Goal: Obtain resource: Download file/media

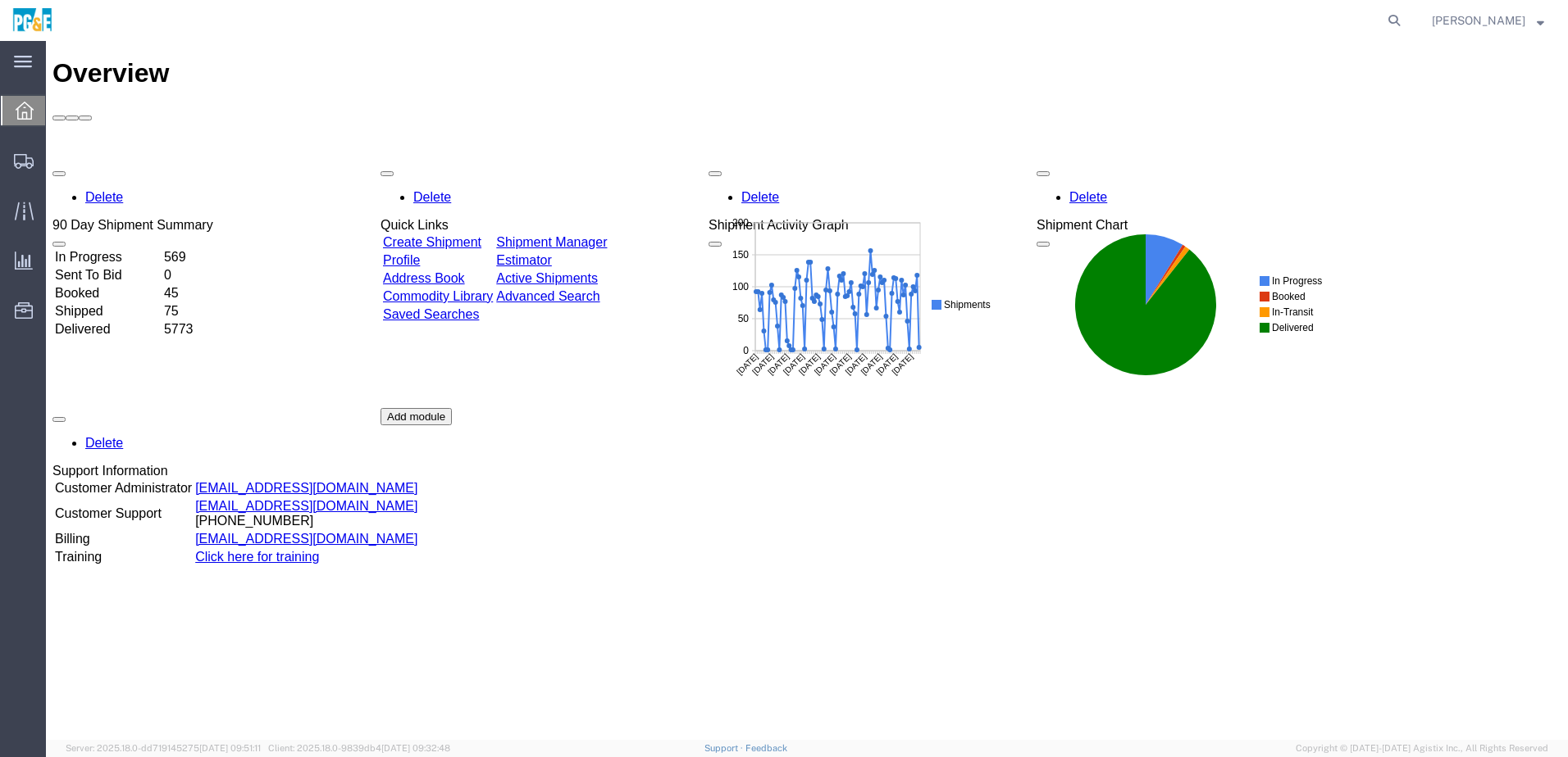
drag, startPoint x: 46, startPoint y: 41, endPoint x: 873, endPoint y: 484, distance: 938.2
click at [863, 490] on div "Delete 90 Day Shipment Summary In Progress 569 Sent To Bid 0 Booked 45 Shipped …" at bounding box center [807, 408] width 1509 height 492
click at [1405, 28] on icon at bounding box center [1393, 21] width 23 height 23
paste input "56597684"
type input "56597684"
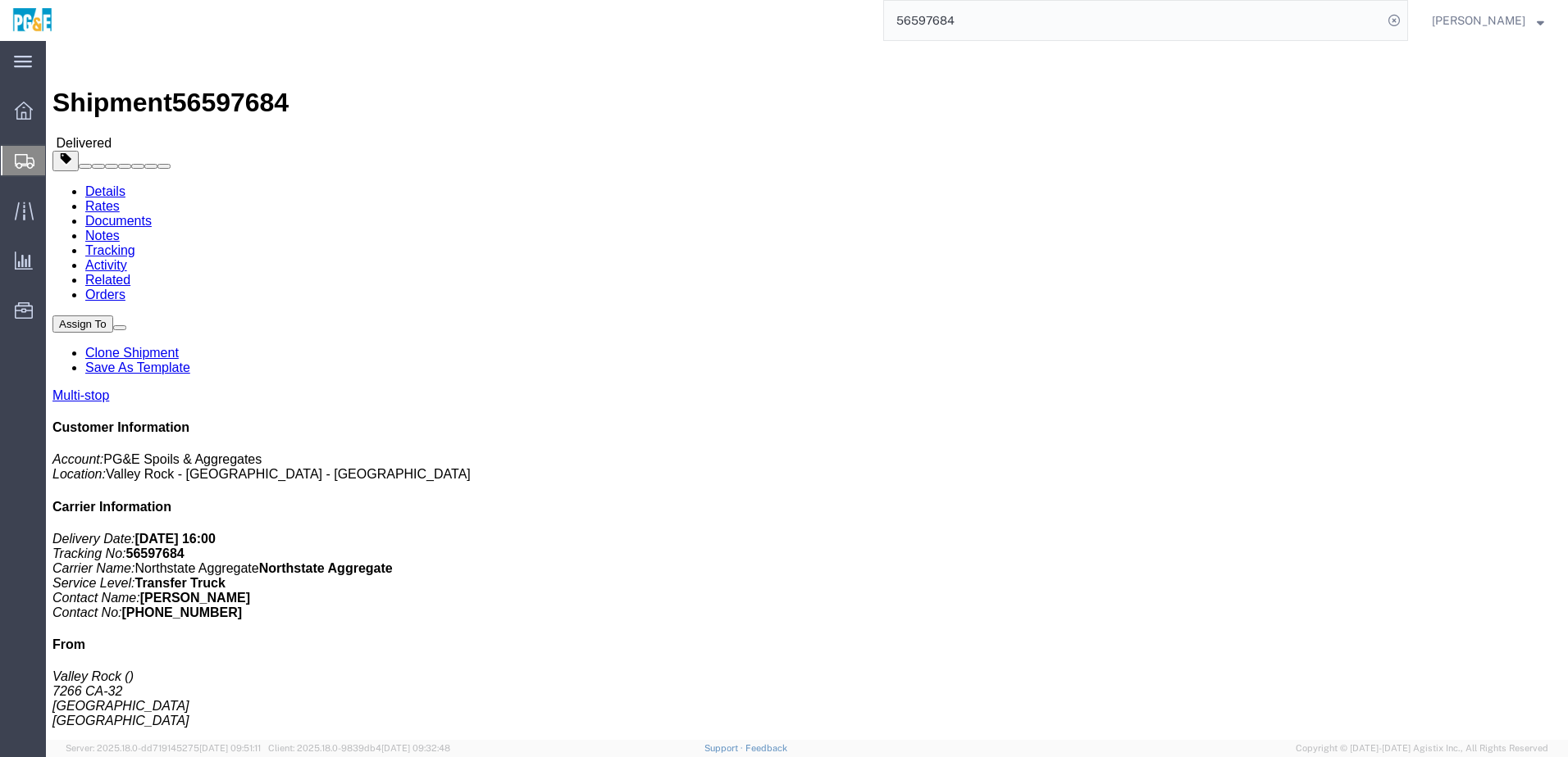
click div "Shipment Detail Multi-stop Ship From [GEOGRAPHIC_DATA] 7266 [GEOGRAPHIC_DATA]-[…"
click link "Documents"
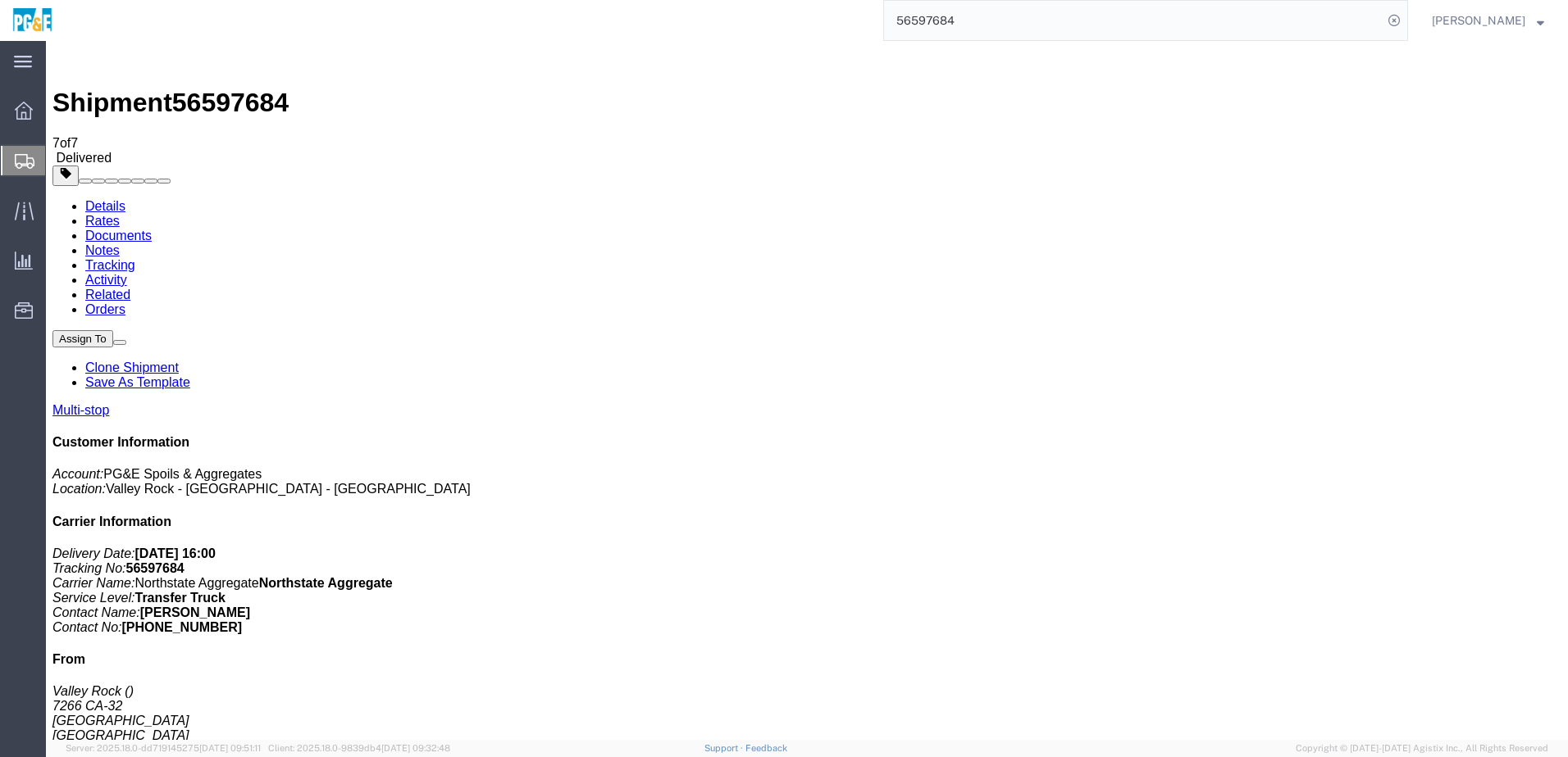
drag, startPoint x: 69, startPoint y: 417, endPoint x: 74, endPoint y: 397, distance: 20.6
checkbox input "true"
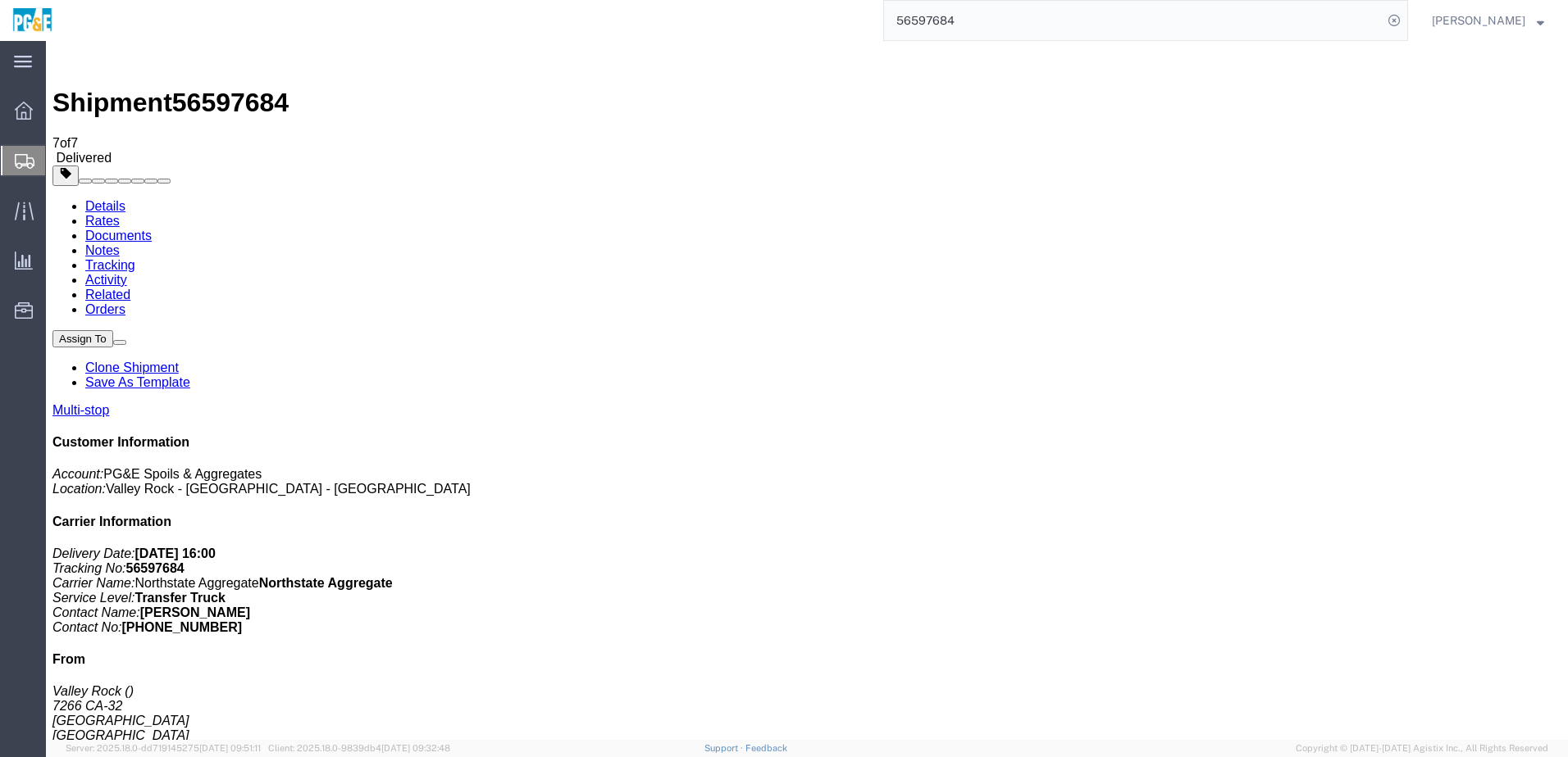
checkbox input "true"
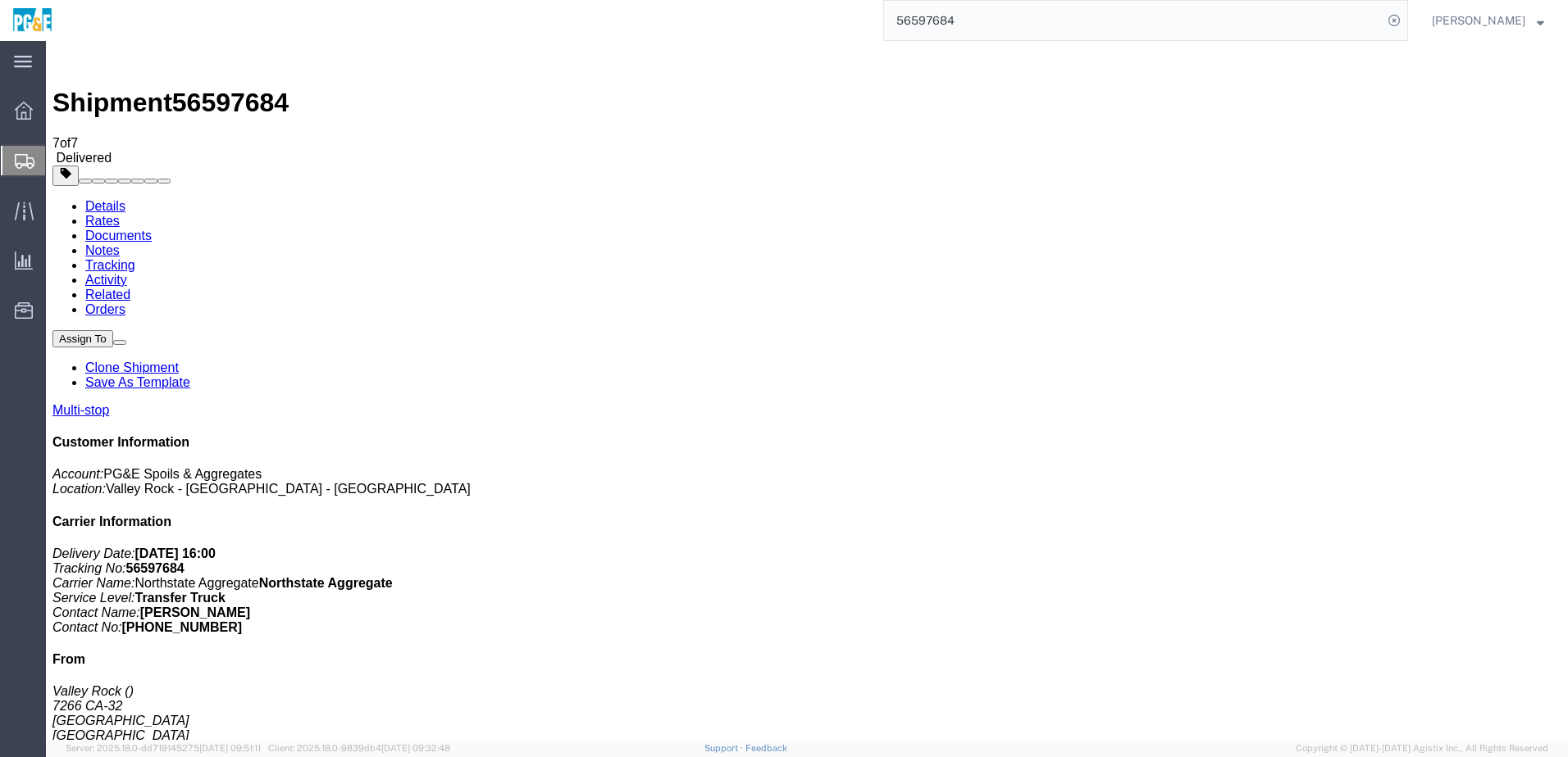
checkbox input "true"
click at [136, 258] on link "Tracking" at bounding box center [109, 264] width 50 height 14
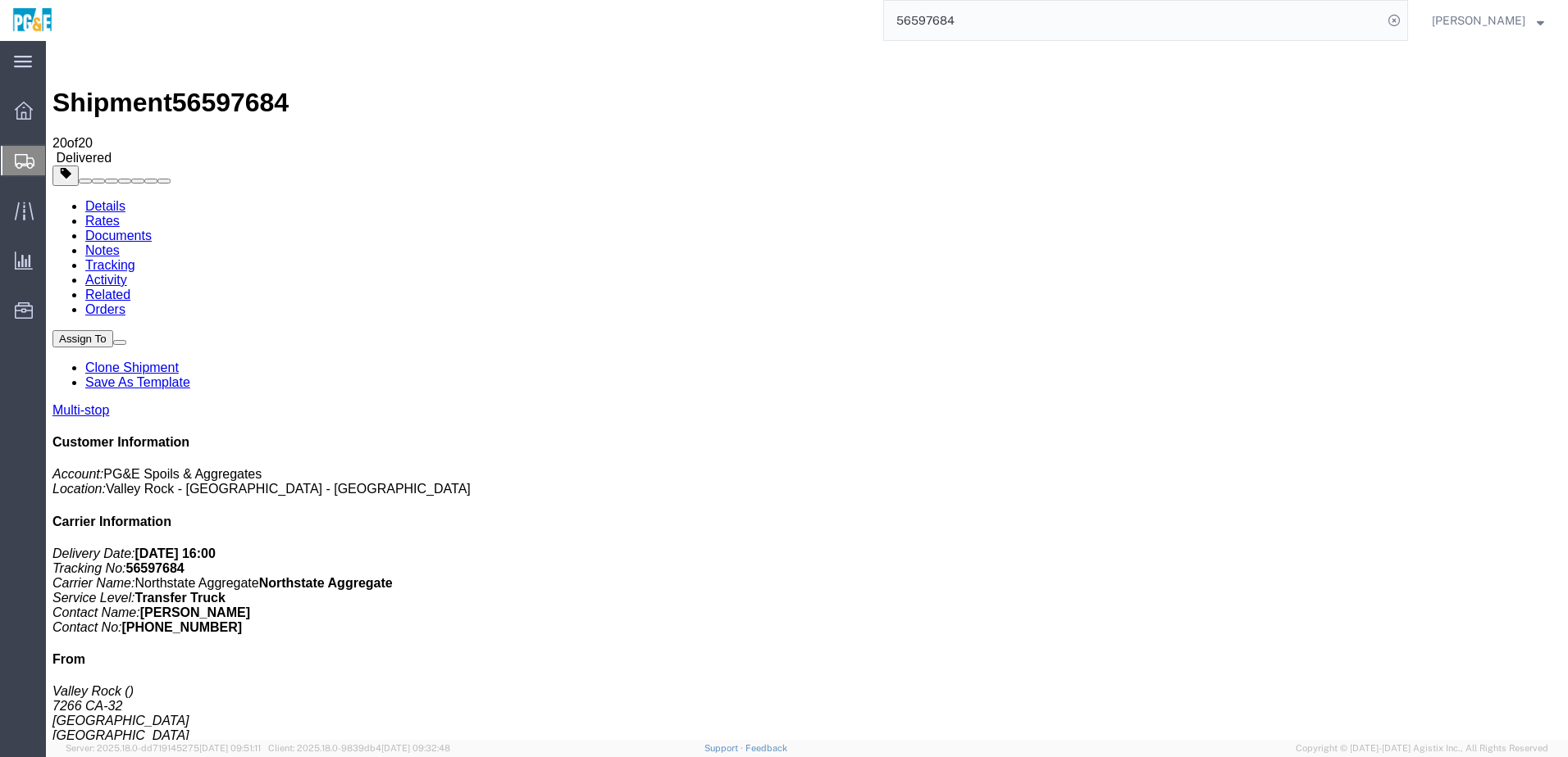
click at [930, 18] on input "56597684" at bounding box center [1132, 21] width 498 height 39
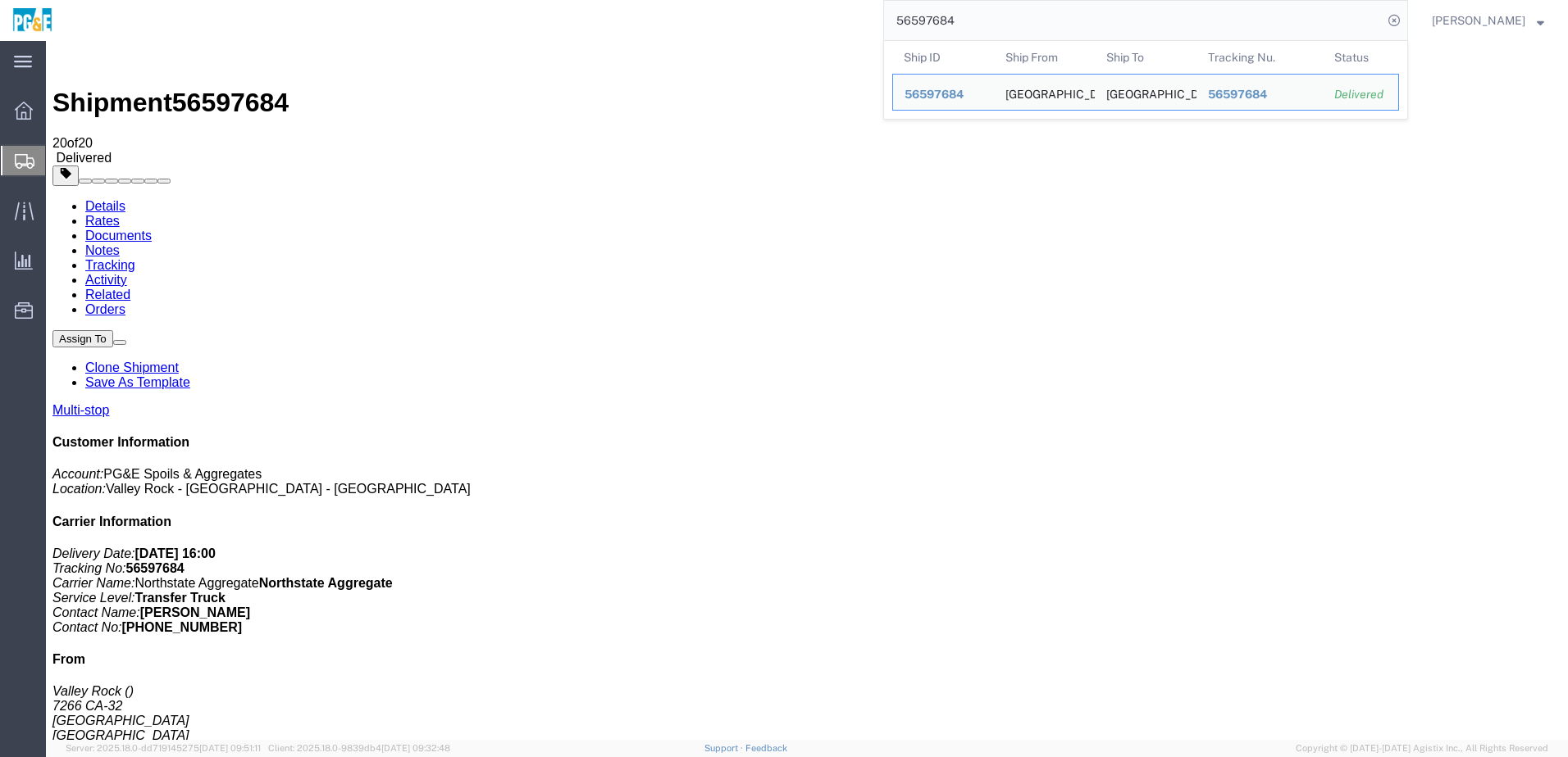
click at [930, 18] on input "56597684" at bounding box center [1132, 21] width 498 height 39
paste input "750"
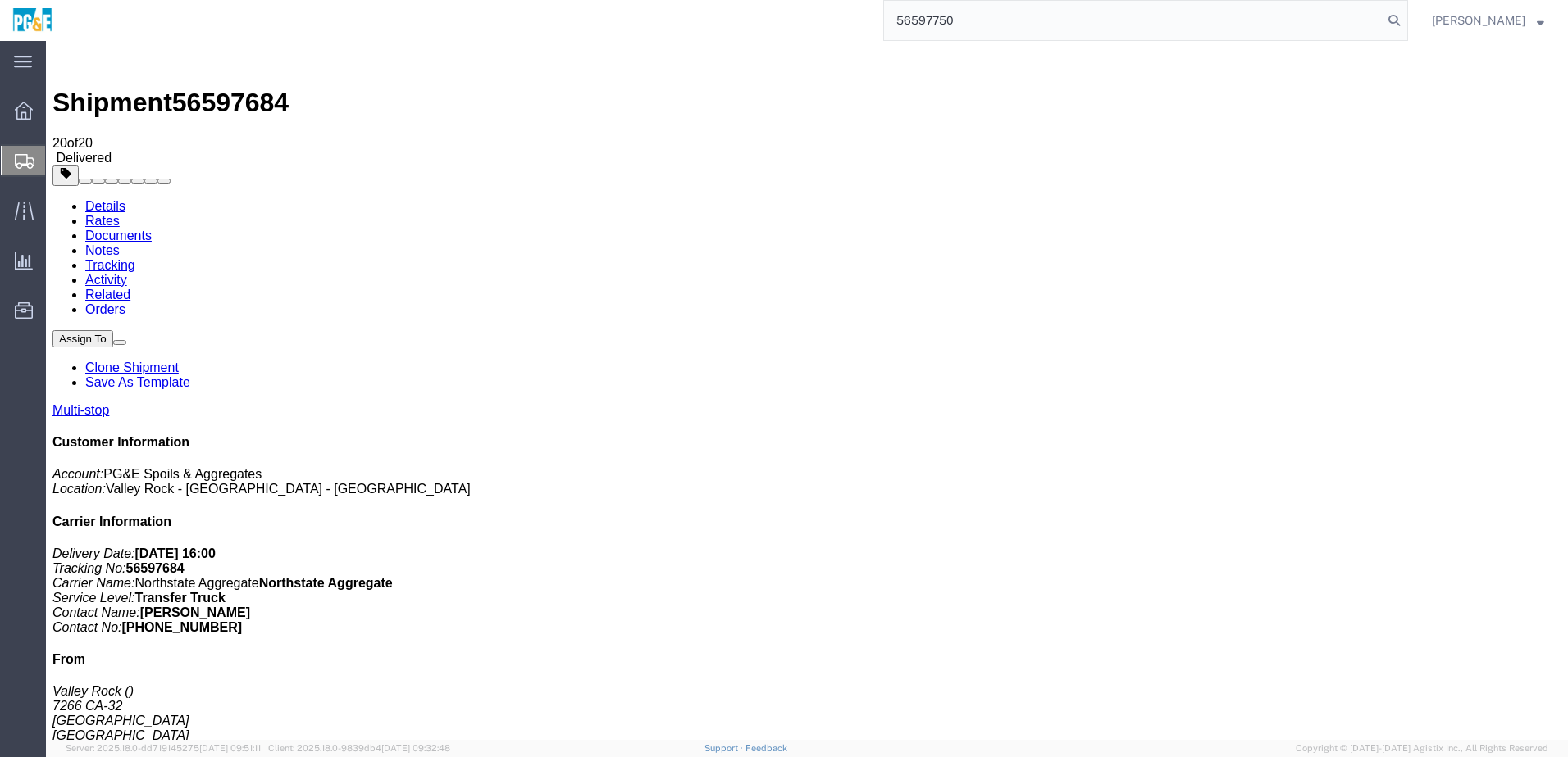
type input "56597750"
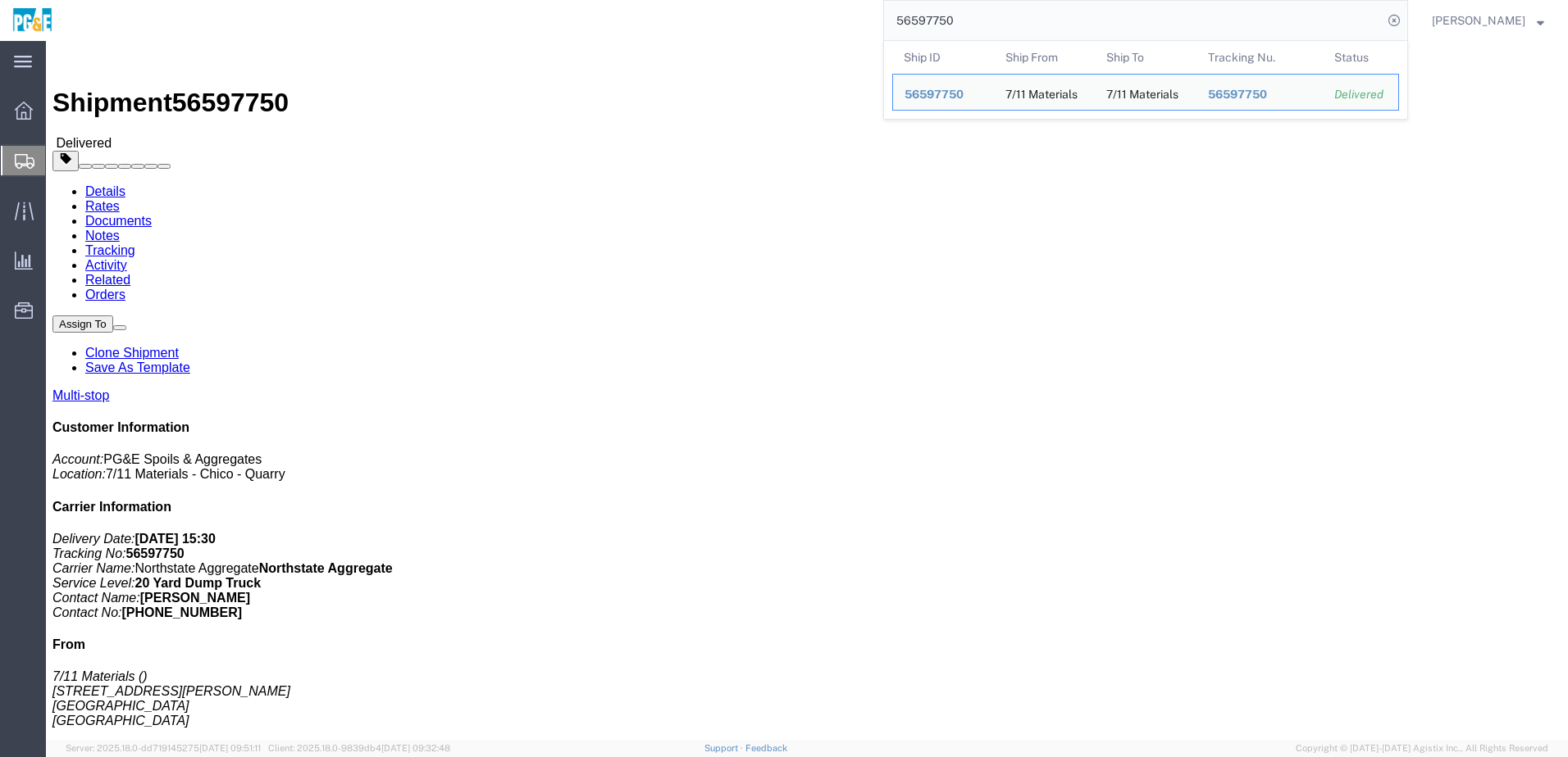
click div "Ship From 7/11 Materials [STREET_ADDRESS][PERSON_NAME] Butte Ship To 7/11 Mater…"
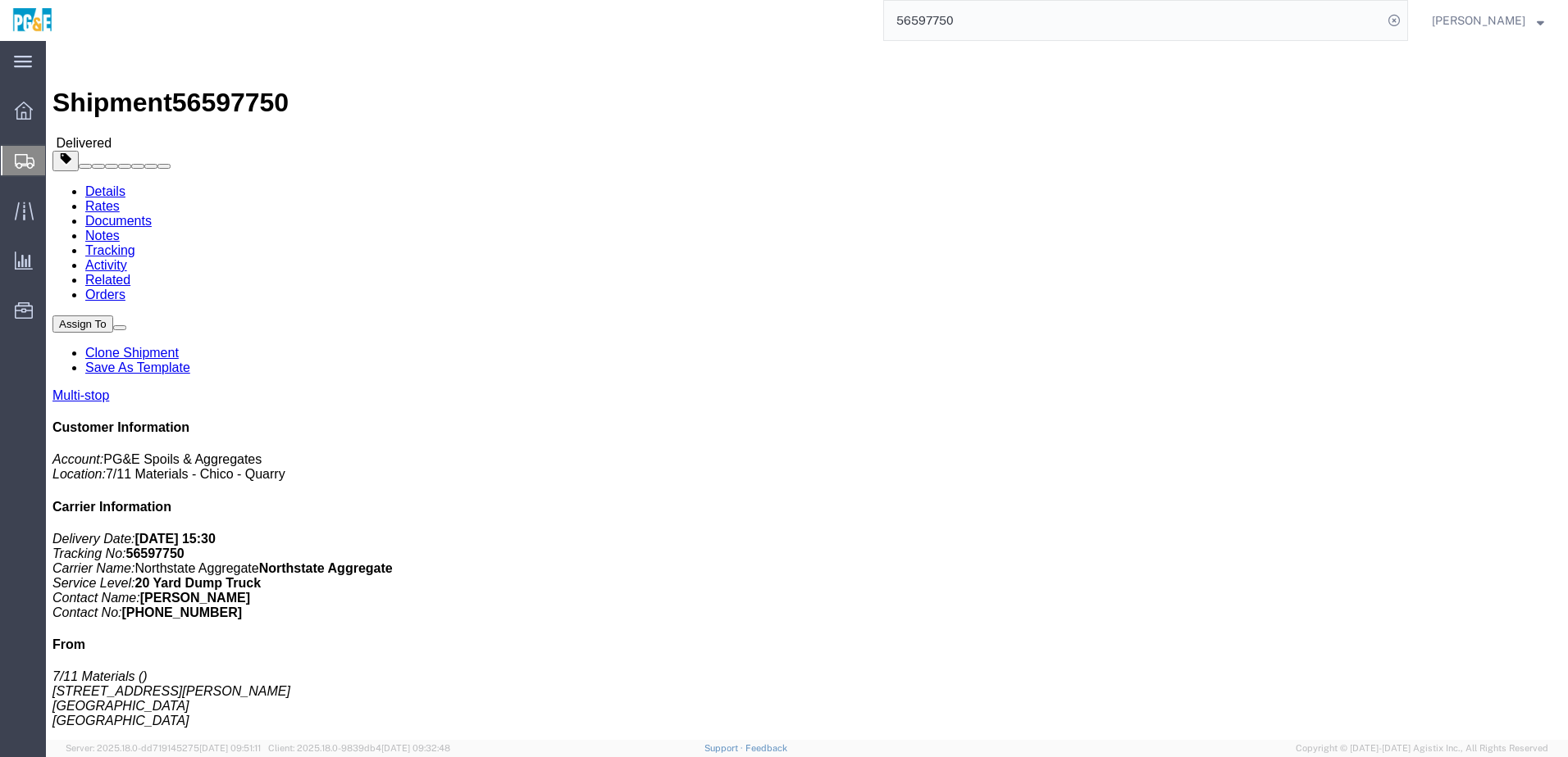
click h4 "Routing & Vehicle Information"
drag, startPoint x: 169, startPoint y: 50, endPoint x: 226, endPoint y: 35, distance: 58.9
click link "Documents"
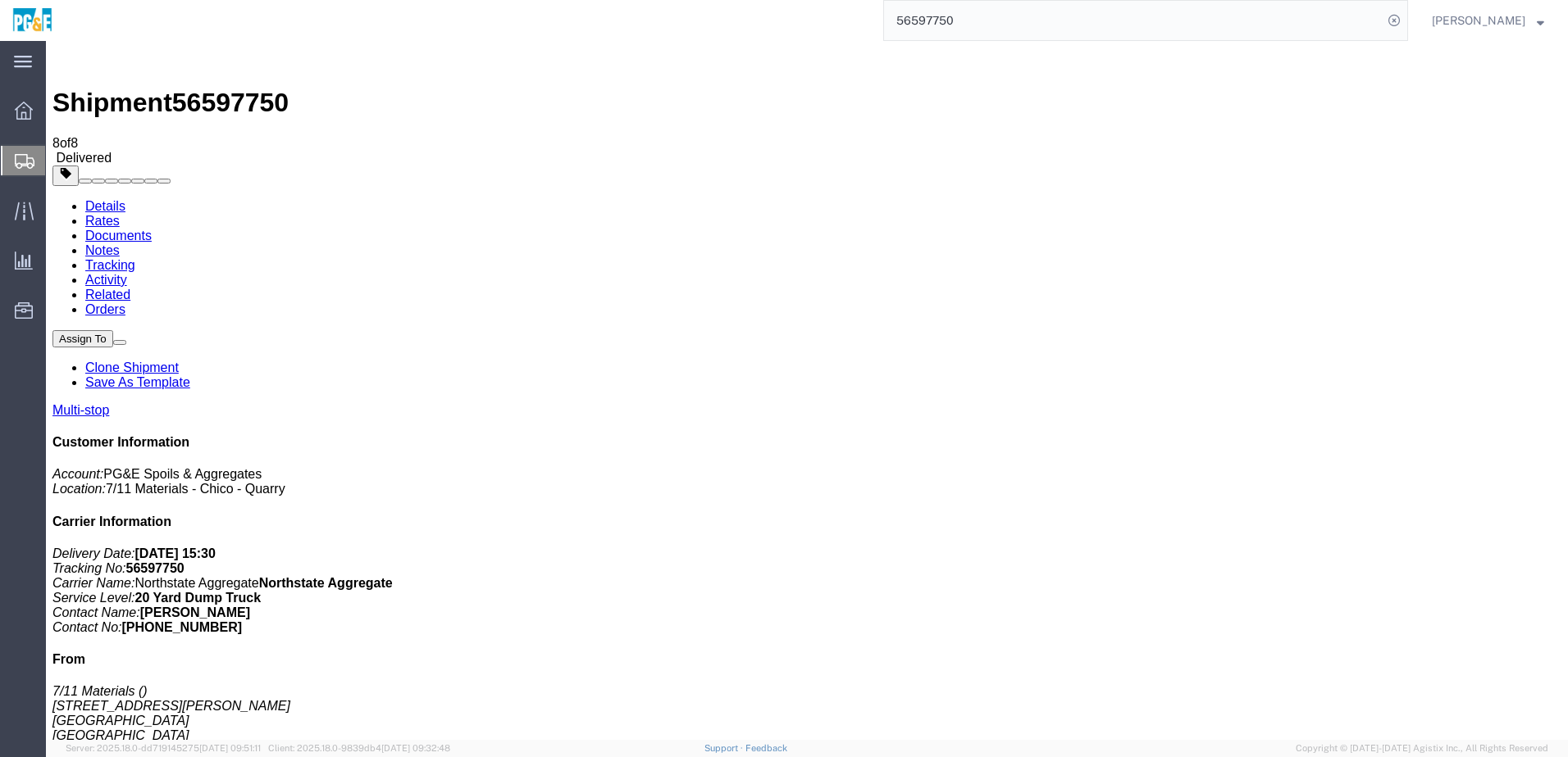
drag, startPoint x: 68, startPoint y: 453, endPoint x: 68, endPoint y: 438, distance: 15.0
checkbox input "true"
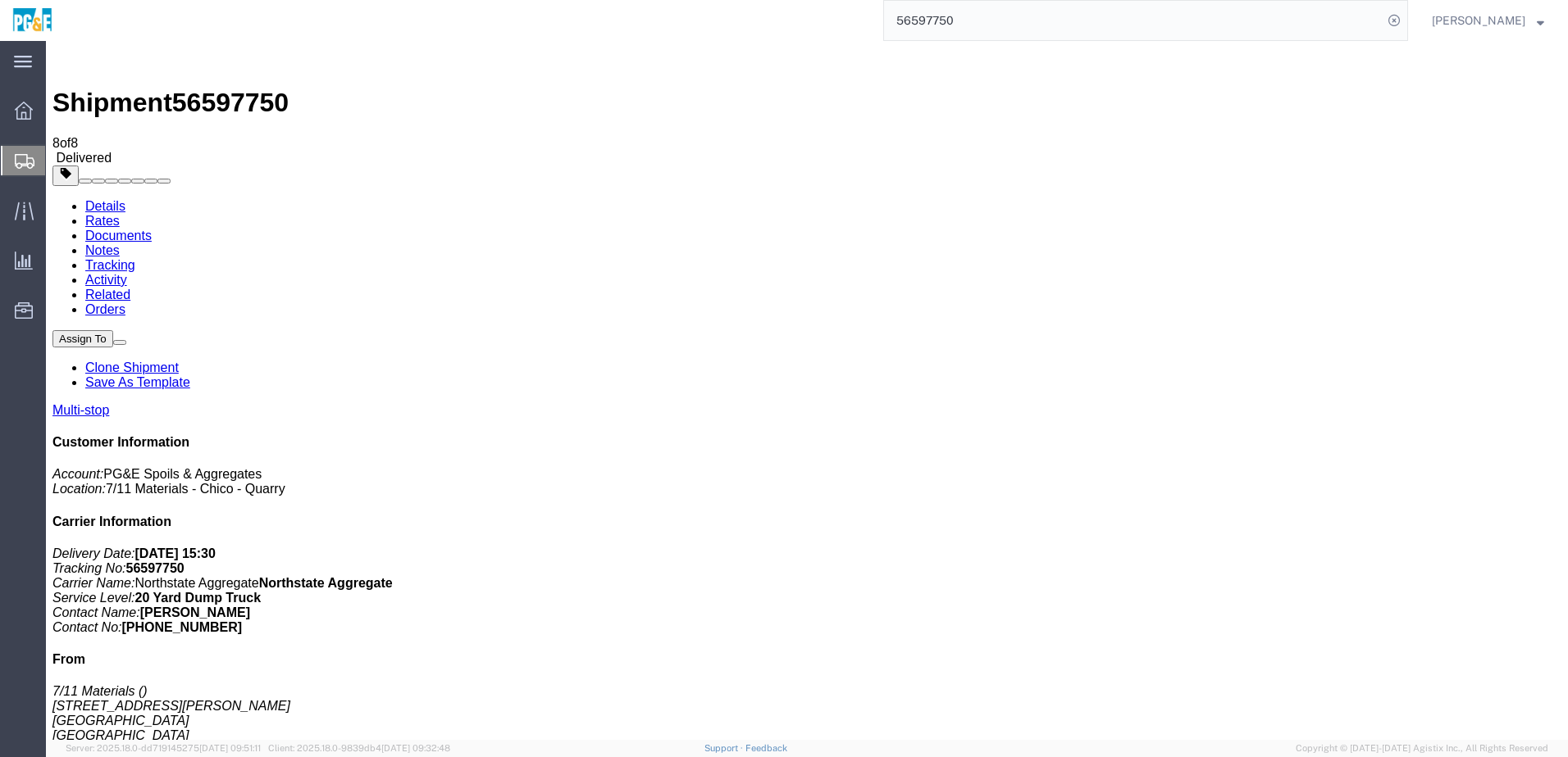
checkbox input "true"
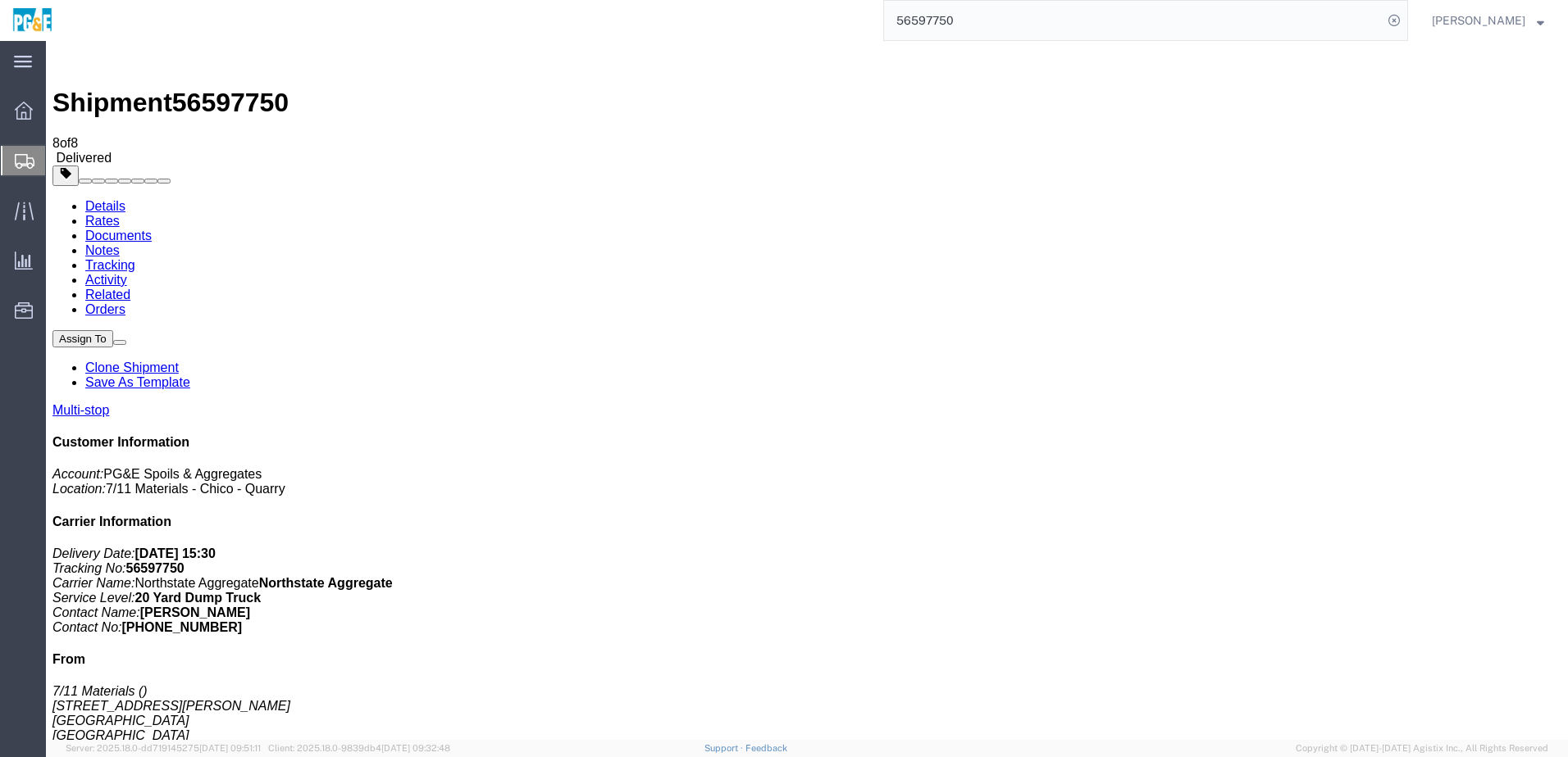
checkbox input "true"
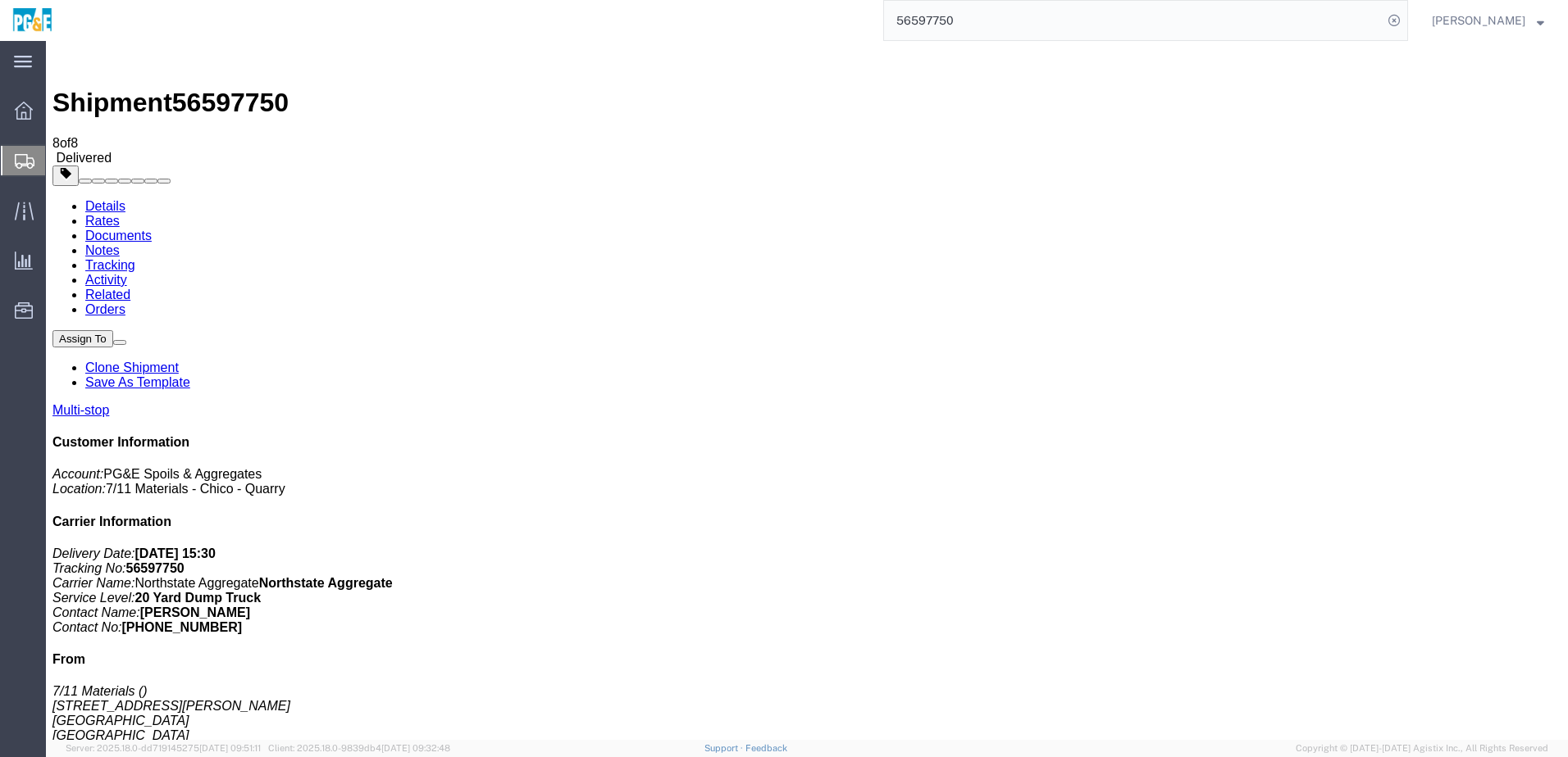
checkbox input "true"
click at [136, 258] on link "Tracking" at bounding box center [109, 264] width 50 height 14
click at [951, 19] on input "56597750" at bounding box center [1132, 21] width 498 height 39
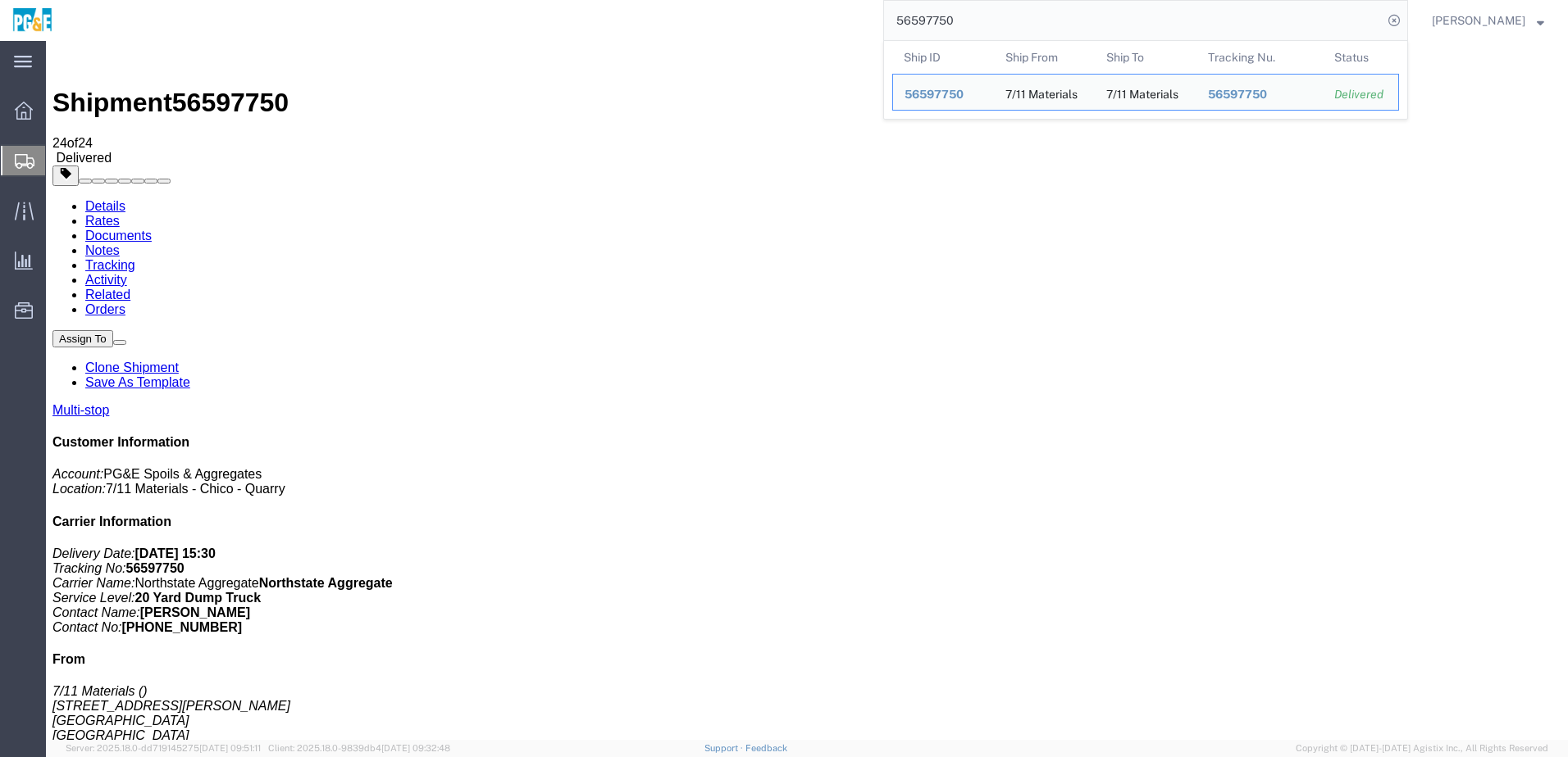
click at [951, 19] on input "56597750" at bounding box center [1132, 21] width 498 height 39
paste input "600361"
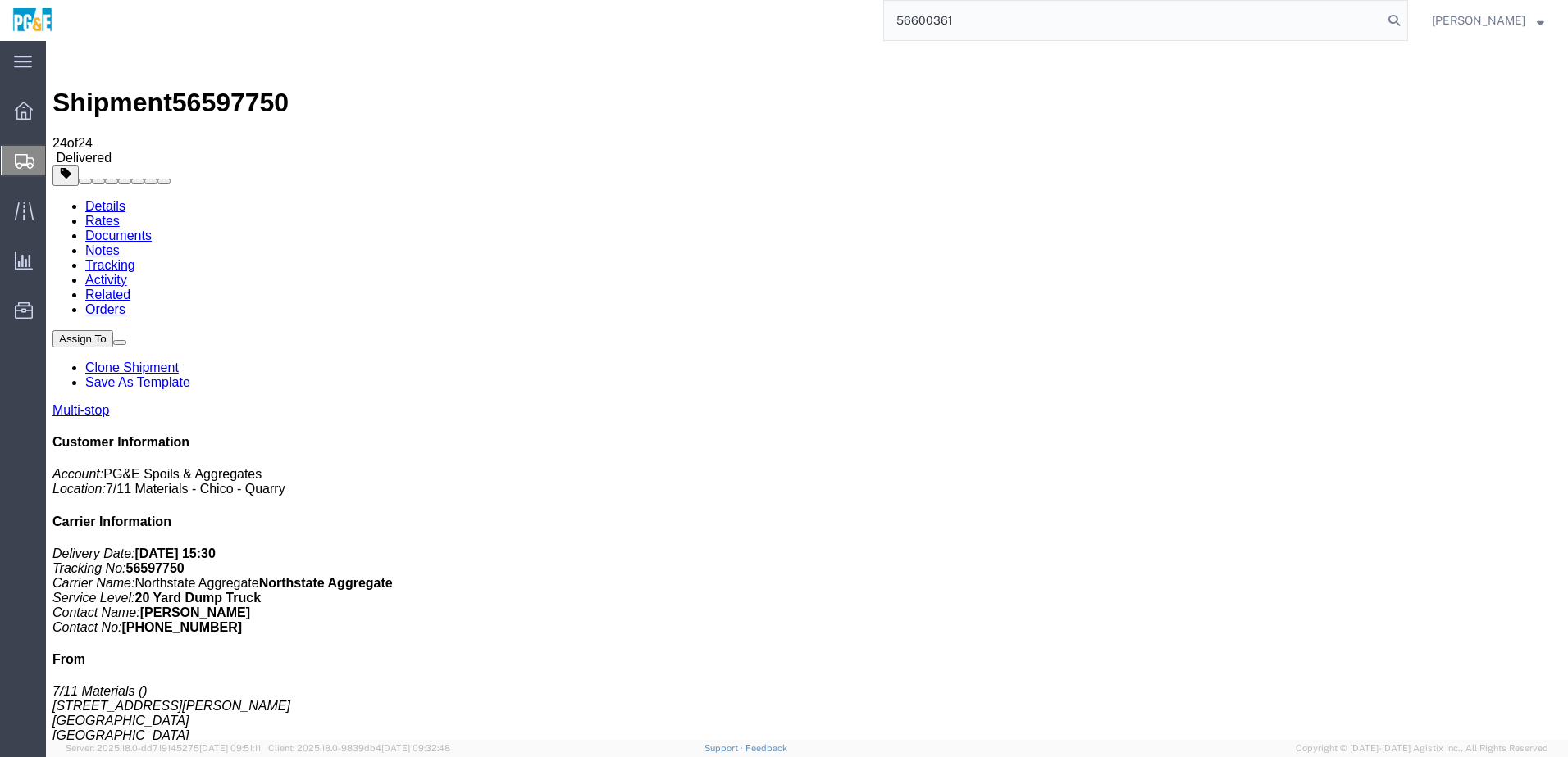
type input "56600361"
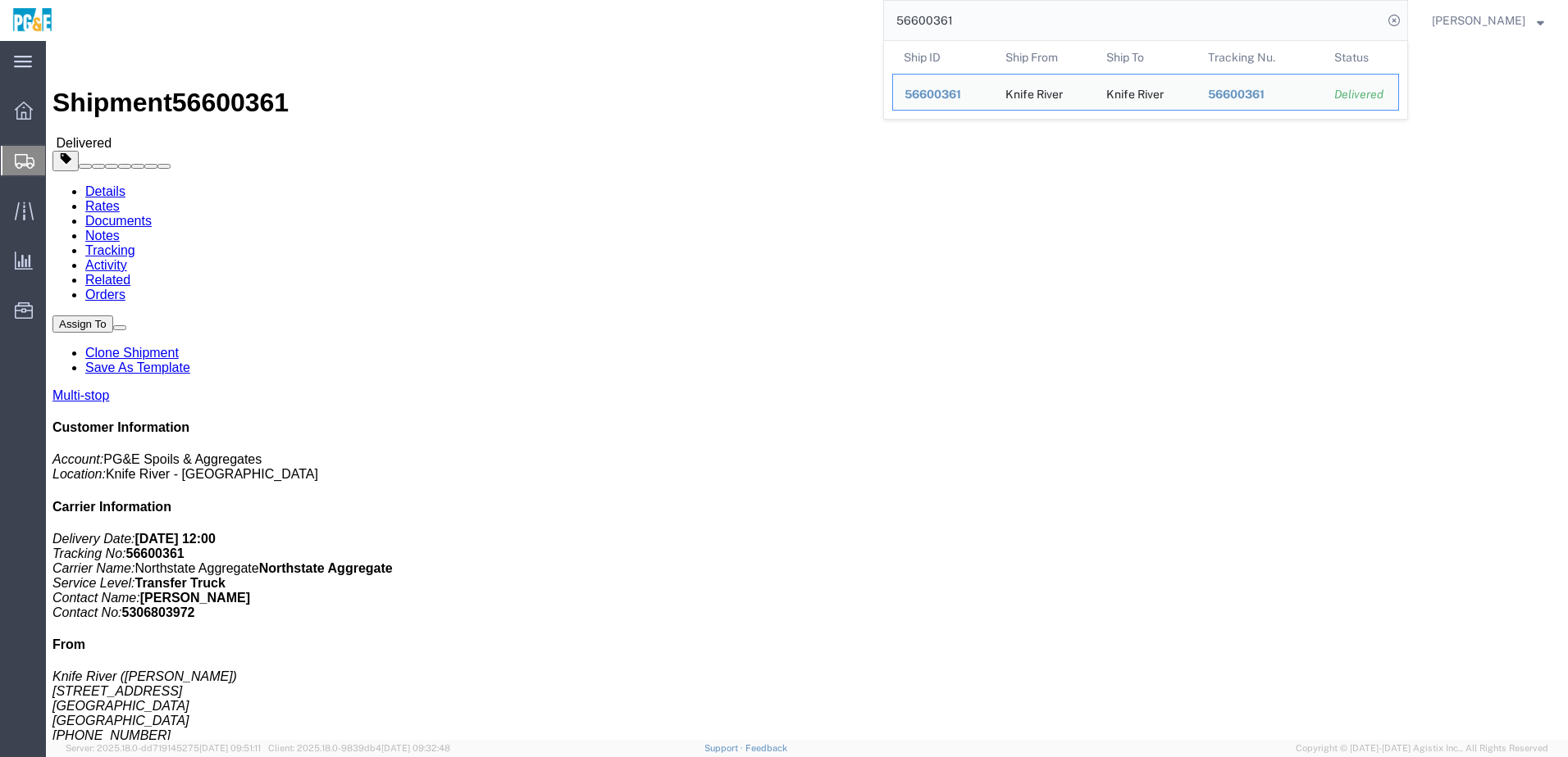
click h4 "Routing & Vehicle Information"
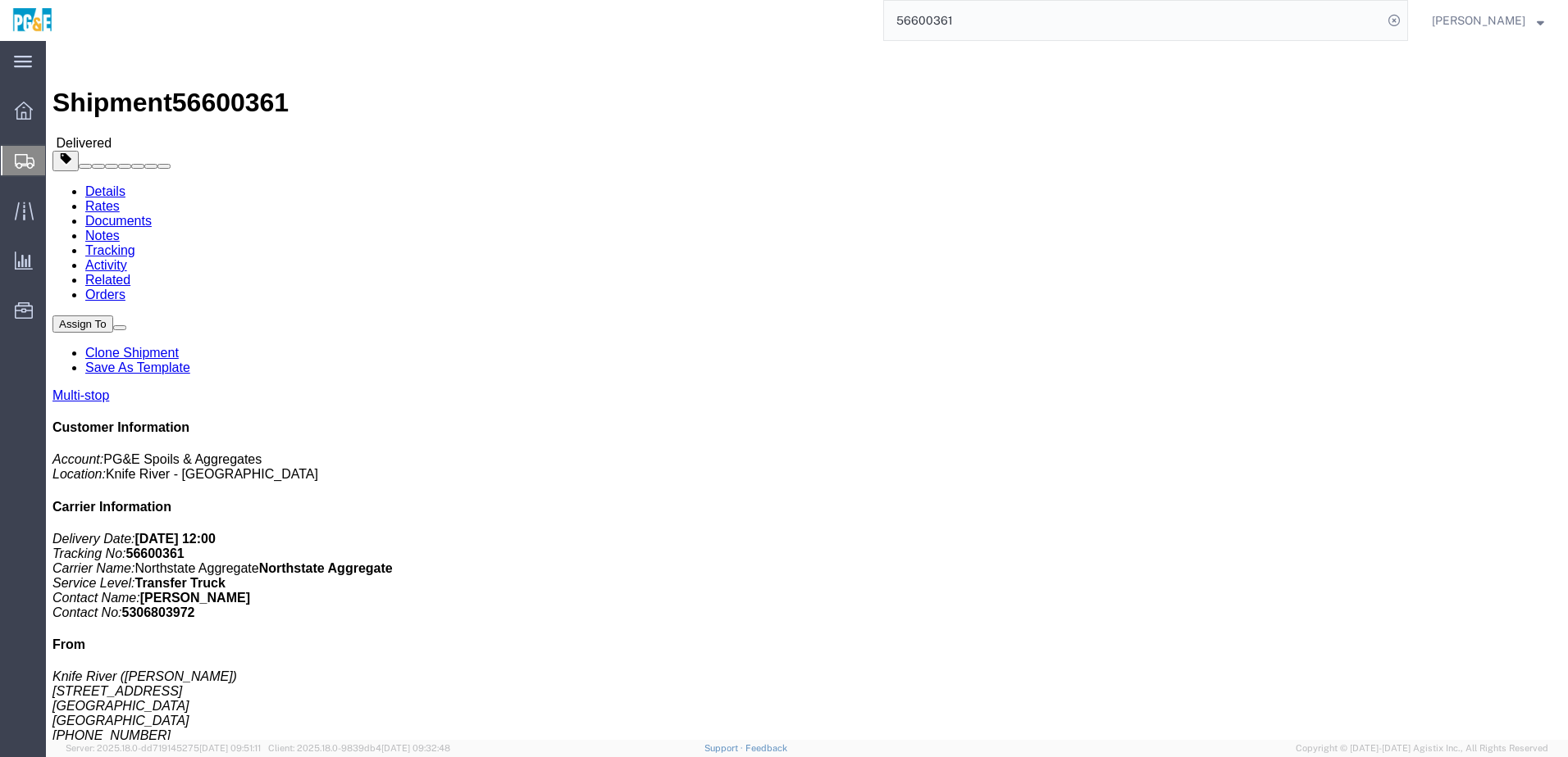
click div "Leg 1 - Truckload Vehicle 1: Transfer Truck Number of trucks: 1"
click h4 "Routing & Vehicle Information"
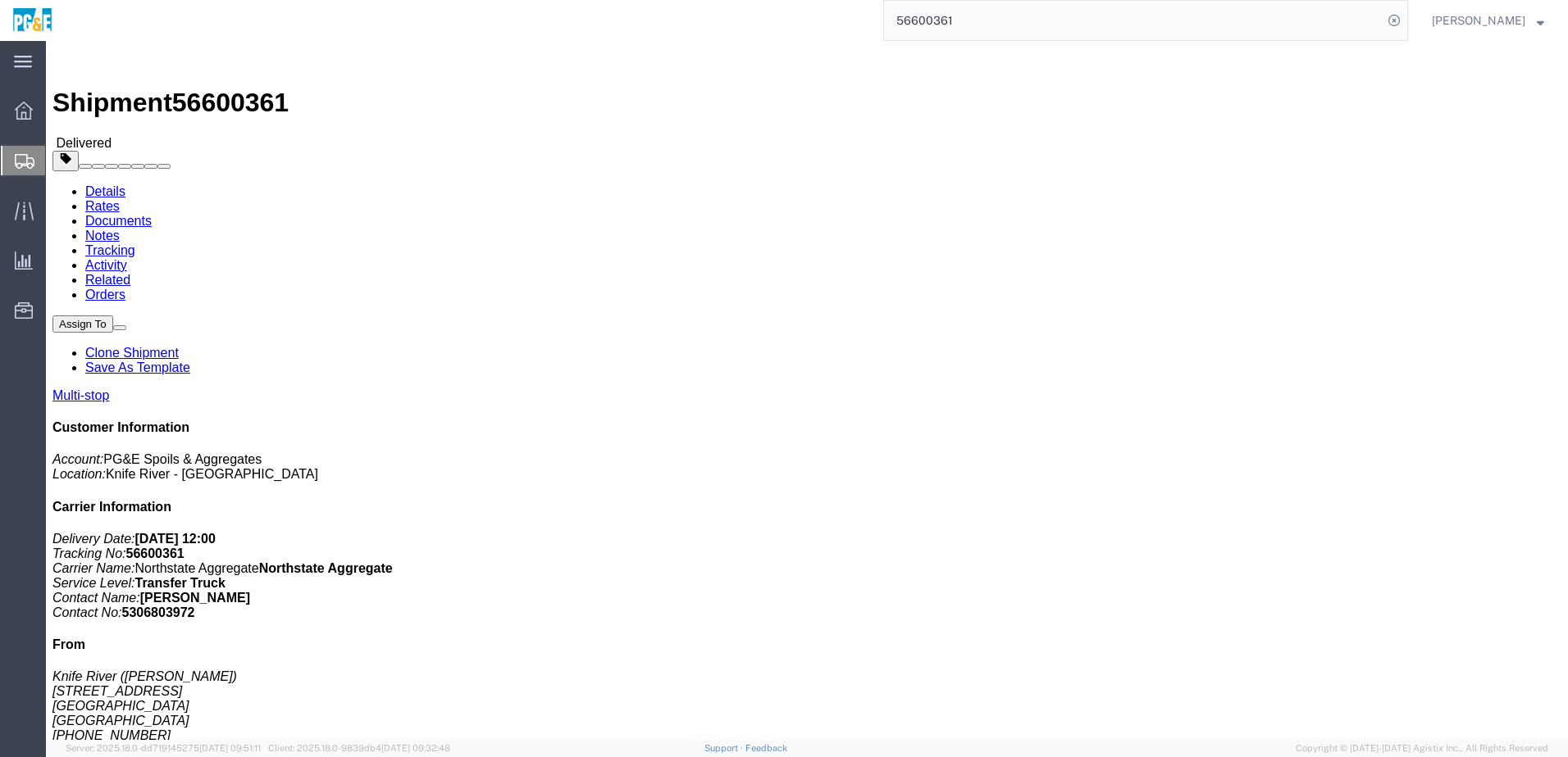
click div "Leg 1 - Truckload Vehicle 1: Transfer Truck Number of trucks: 1"
click h4 "Routing & Vehicle Information"
click div "Leg 1 - Truckload Vehicle 1: Transfer Truck Number of trucks: 1"
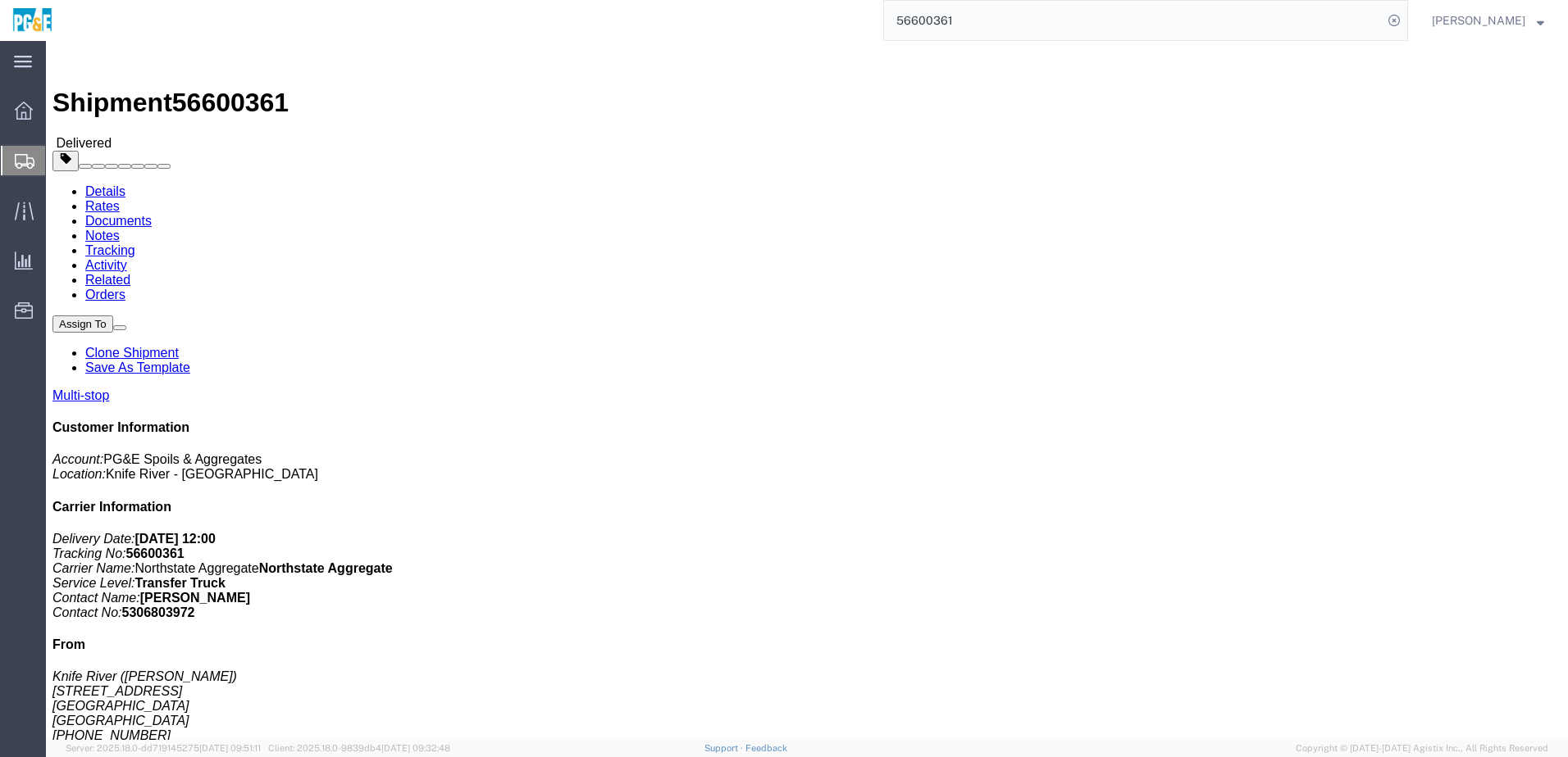
click div "Ship From Knife River ([PERSON_NAME]) [STREET_ADDRESS] [PHONE_NUMBER] Butte Shi…"
click link "Documents"
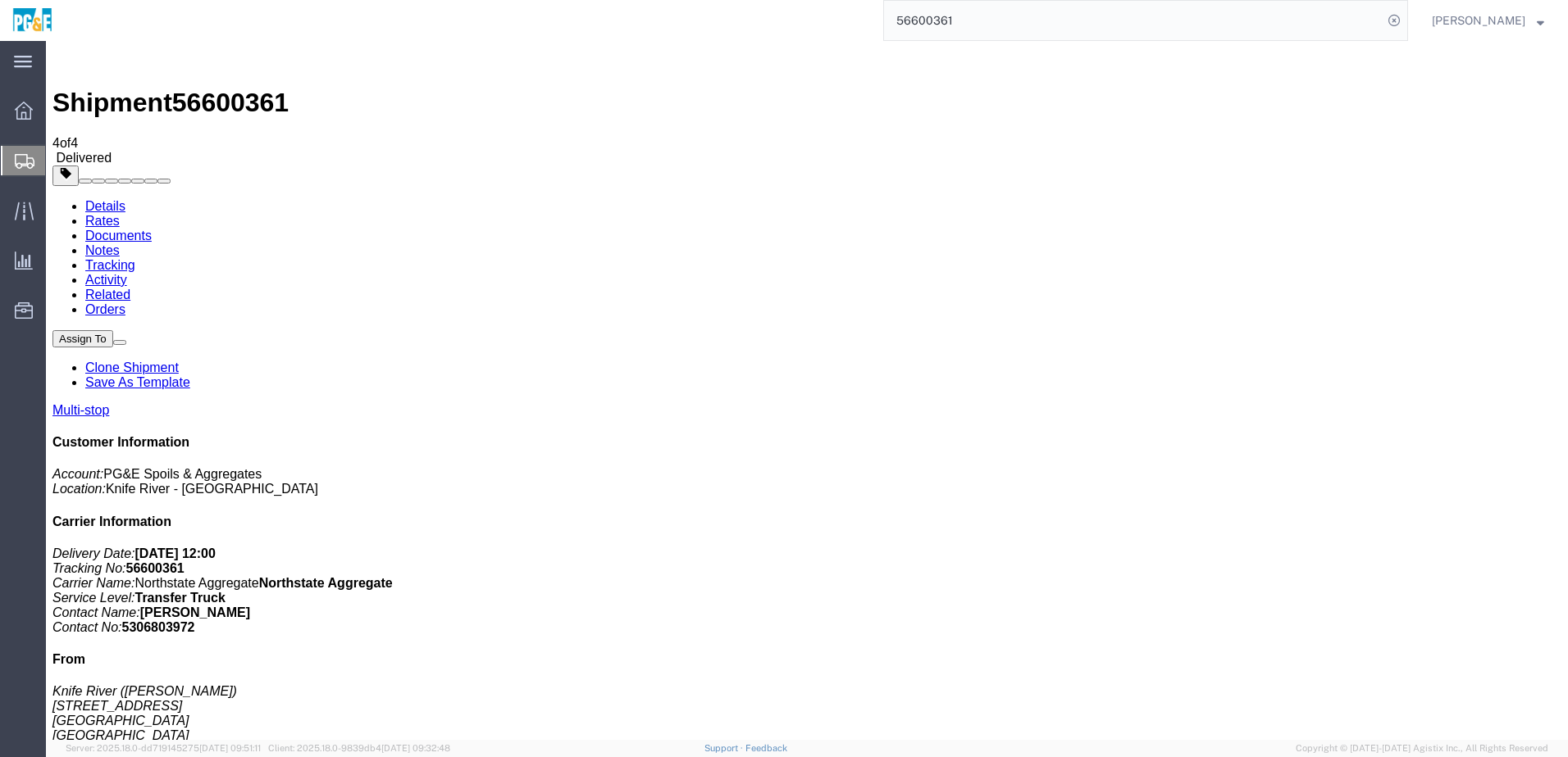
checkbox input "true"
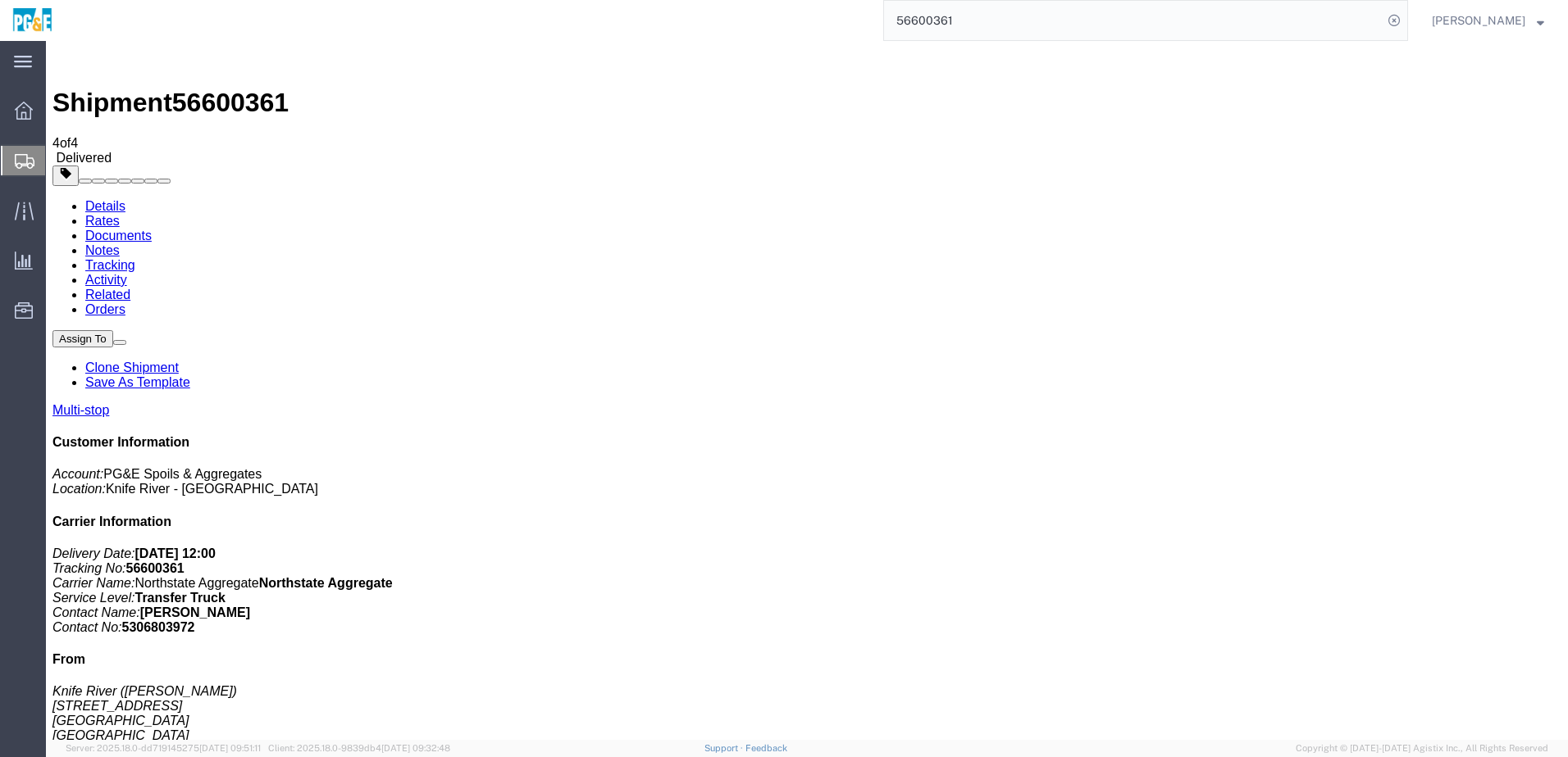
checkbox input "true"
click at [136, 258] on link "Tracking" at bounding box center [109, 264] width 50 height 14
